Goal: Browse casually: Explore the website without a specific task or goal

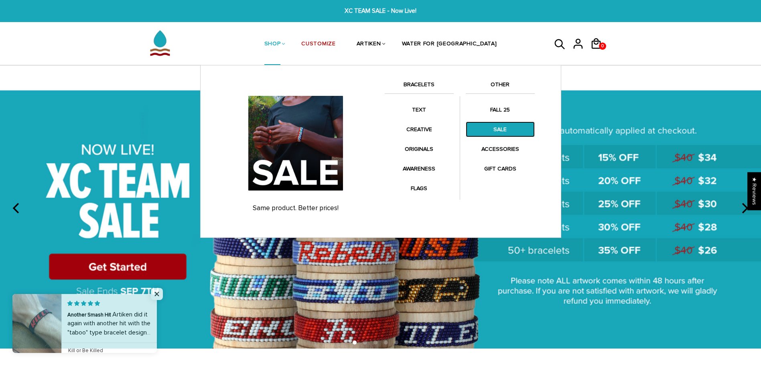
click at [500, 129] on link "SALE" at bounding box center [499, 129] width 69 height 16
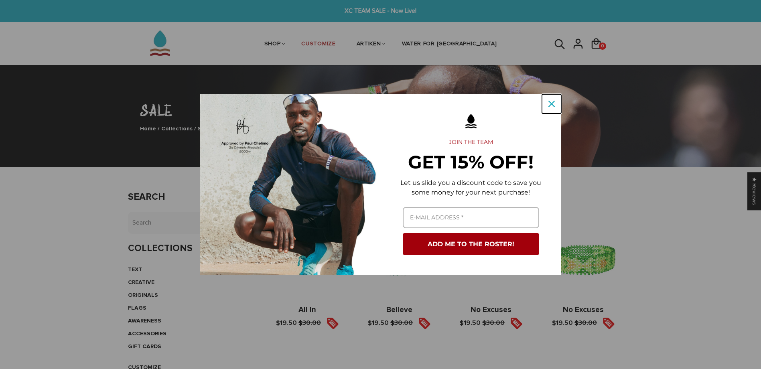
click at [550, 107] on icon "close icon" at bounding box center [551, 104] width 6 height 6
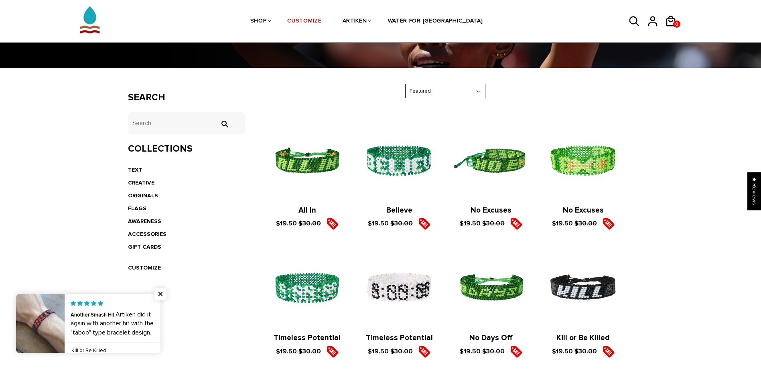
scroll to position [80, 0]
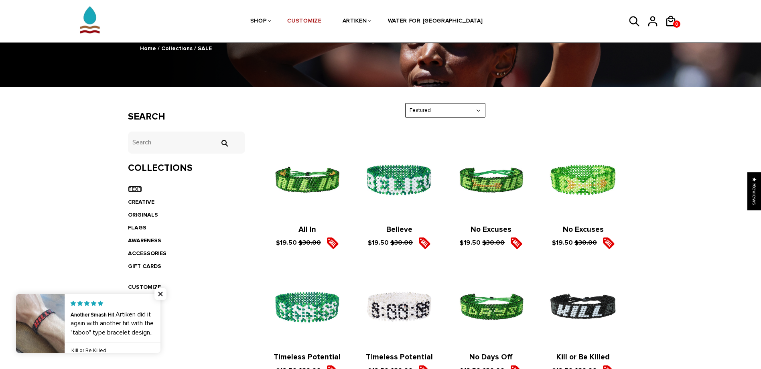
click at [138, 189] on link "TEXT" at bounding box center [135, 189] width 14 height 7
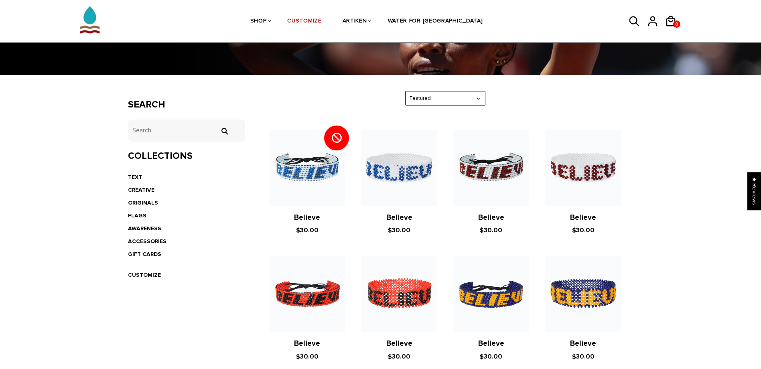
scroll to position [120, 0]
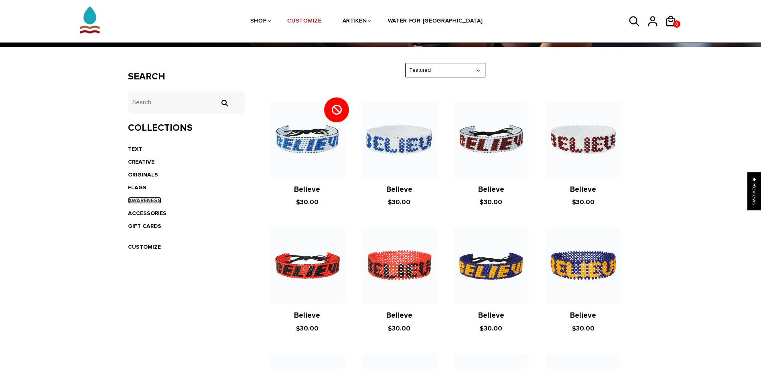
click at [144, 201] on link "AWARENESS" at bounding box center [144, 200] width 33 height 7
